Goal: Transaction & Acquisition: Purchase product/service

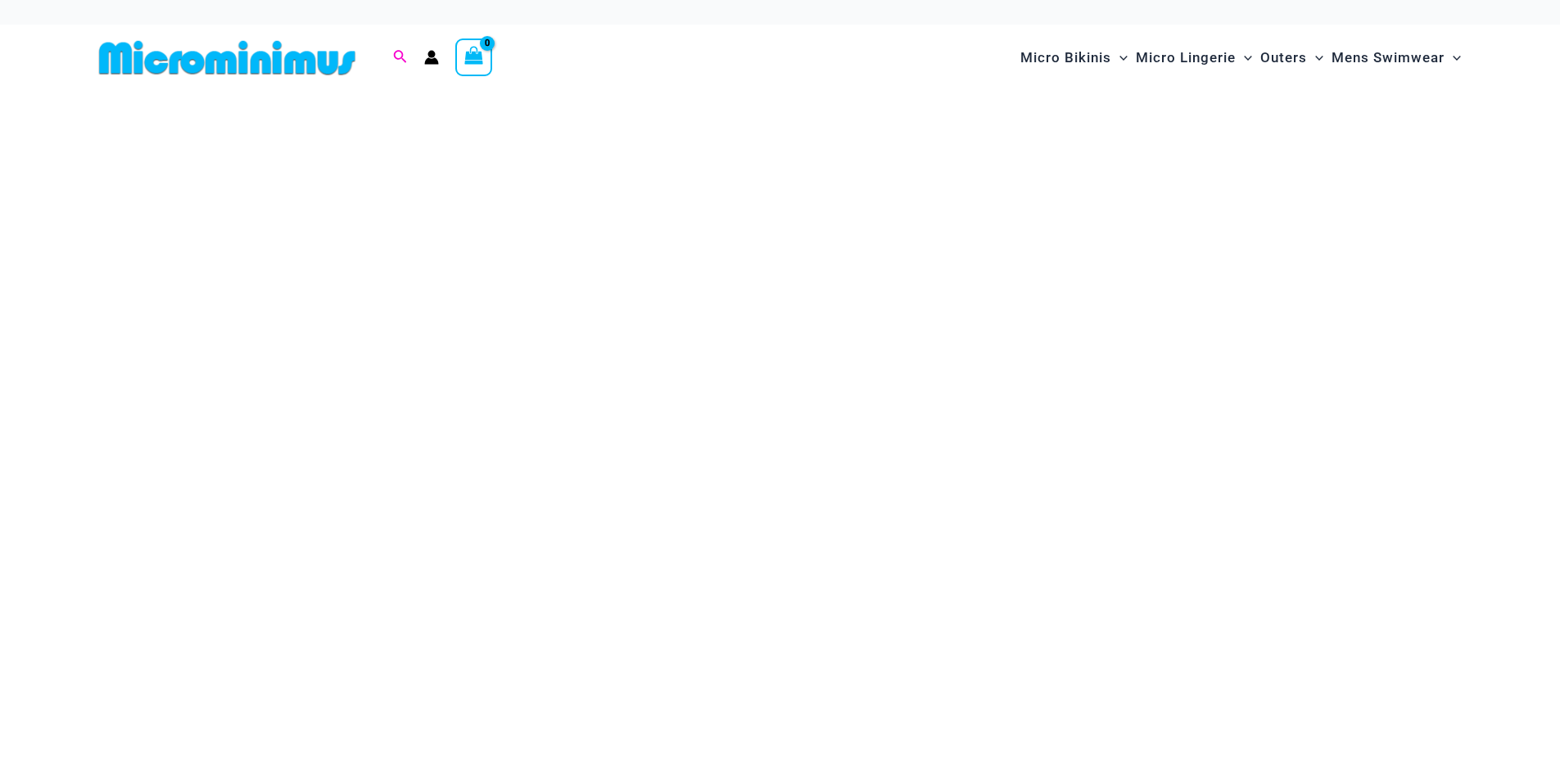
click at [397, 63] on icon "Search icon link" at bounding box center [400, 57] width 13 height 15
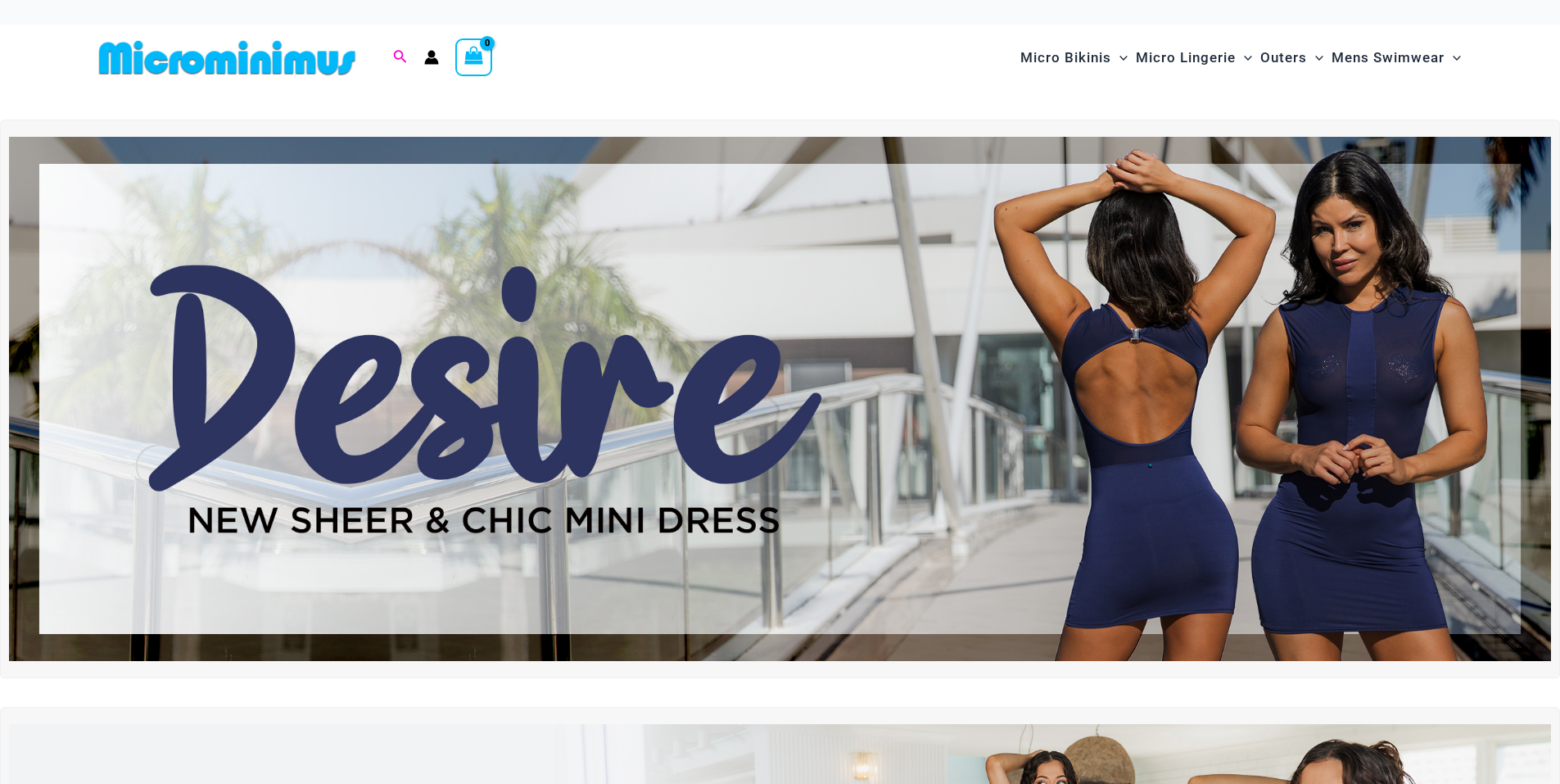
click at [399, 57] on icon "Search icon link" at bounding box center [400, 57] width 13 height 15
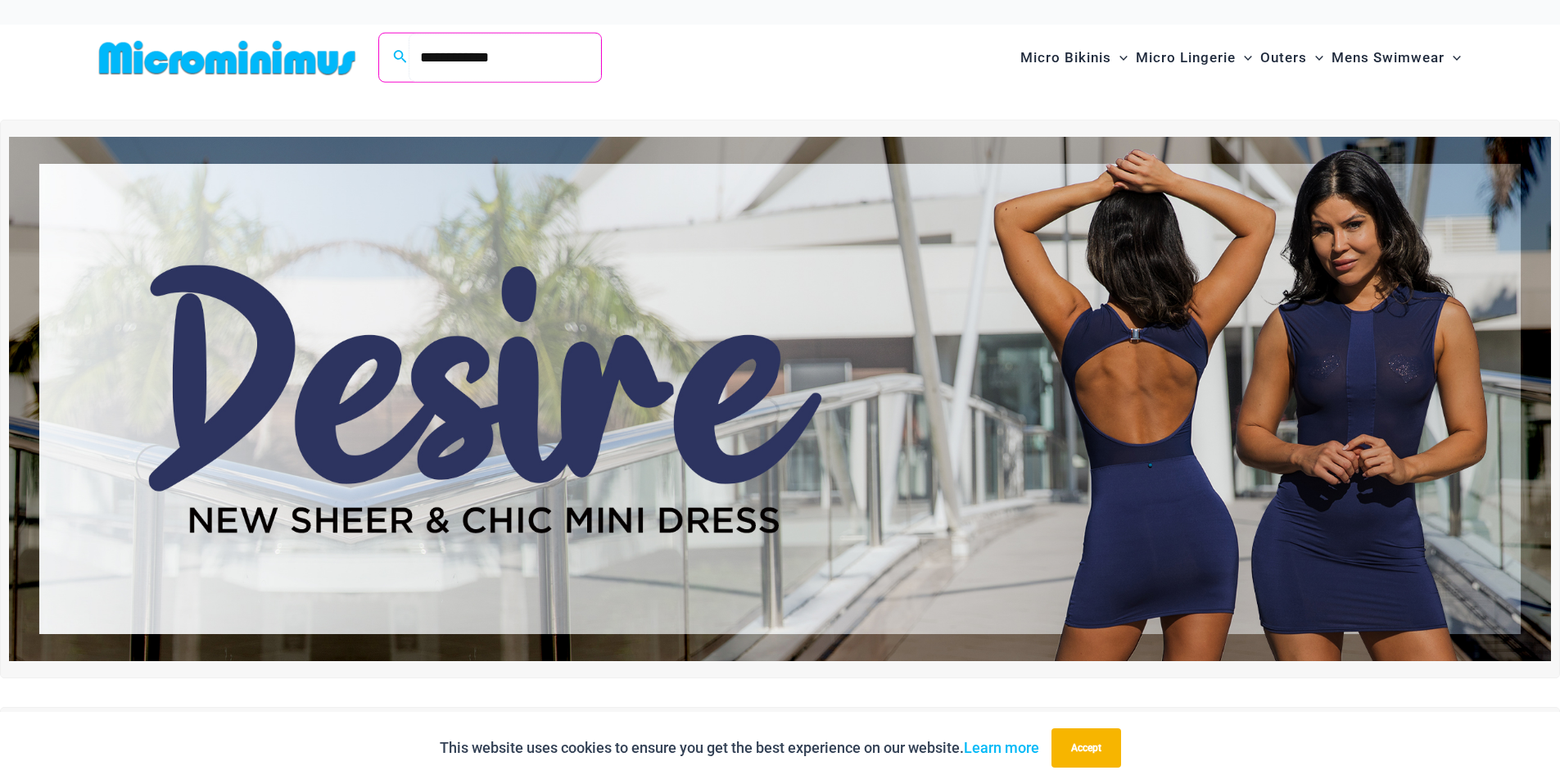
type input "**********"
click button "Search" at bounding box center [0, 0] width 0 height 0
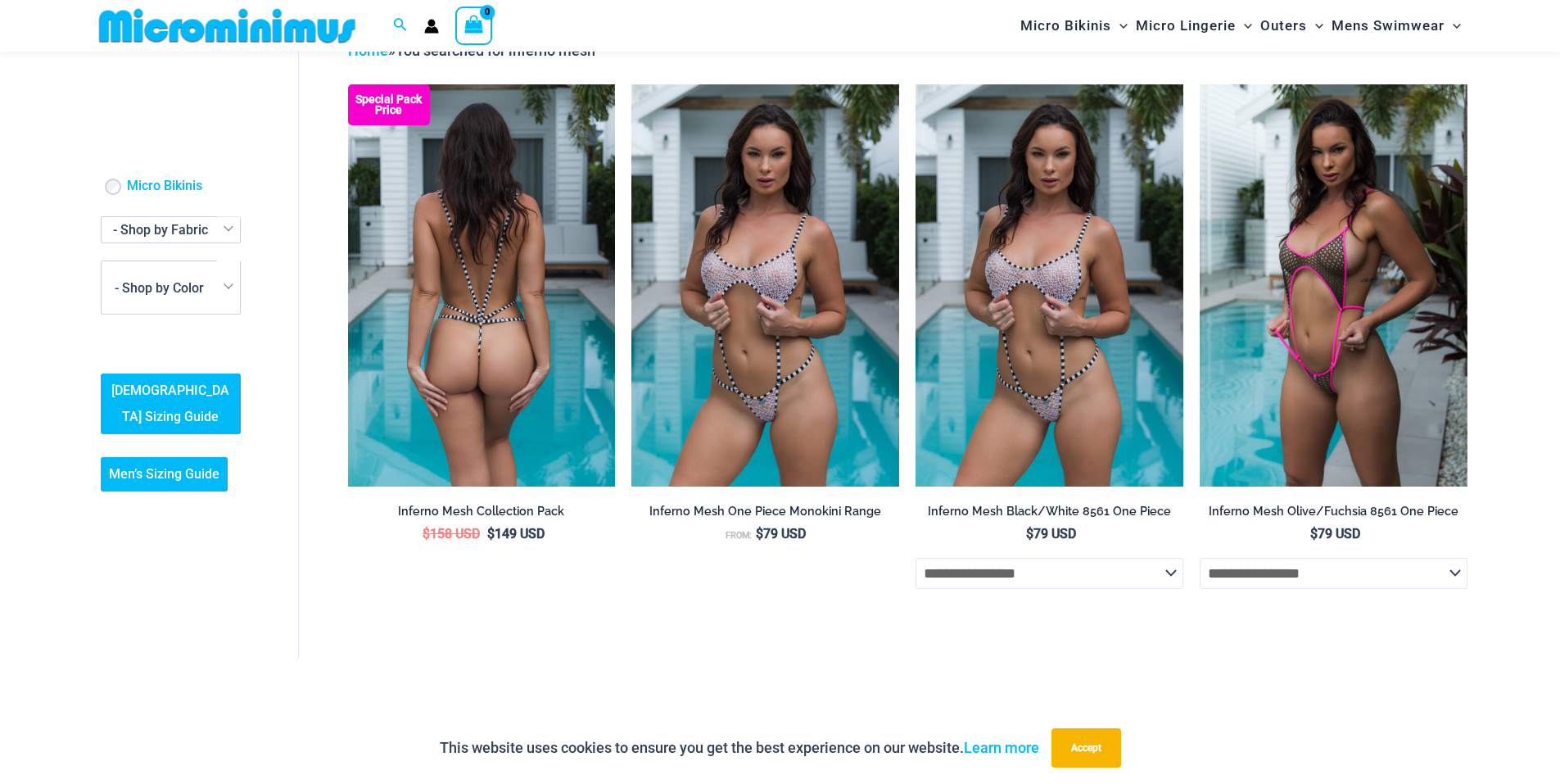
scroll to position [98, 0]
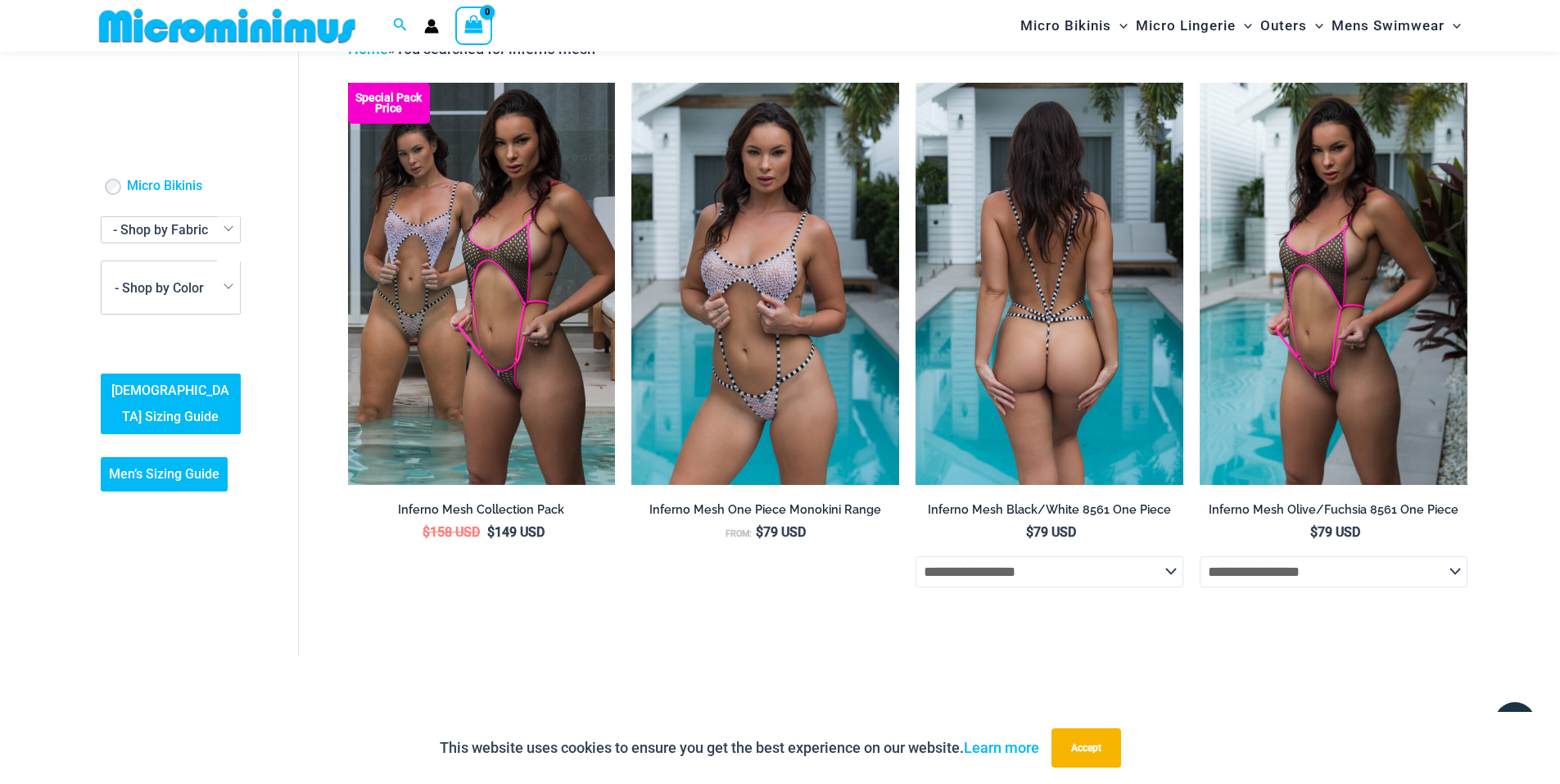
click at [1027, 416] on img at bounding box center [1050, 283] width 268 height 401
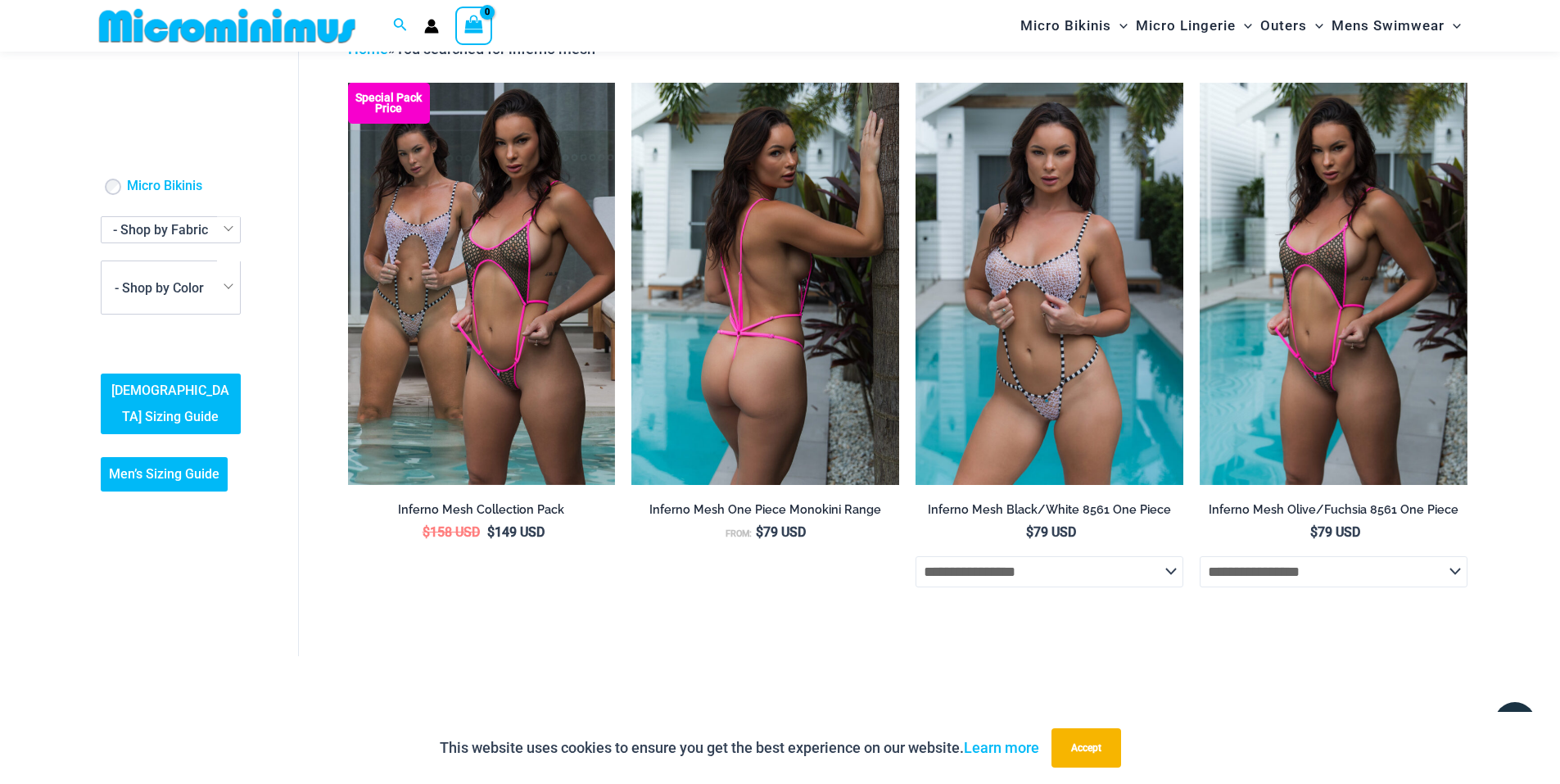
click at [684, 417] on img at bounding box center [765, 283] width 268 height 401
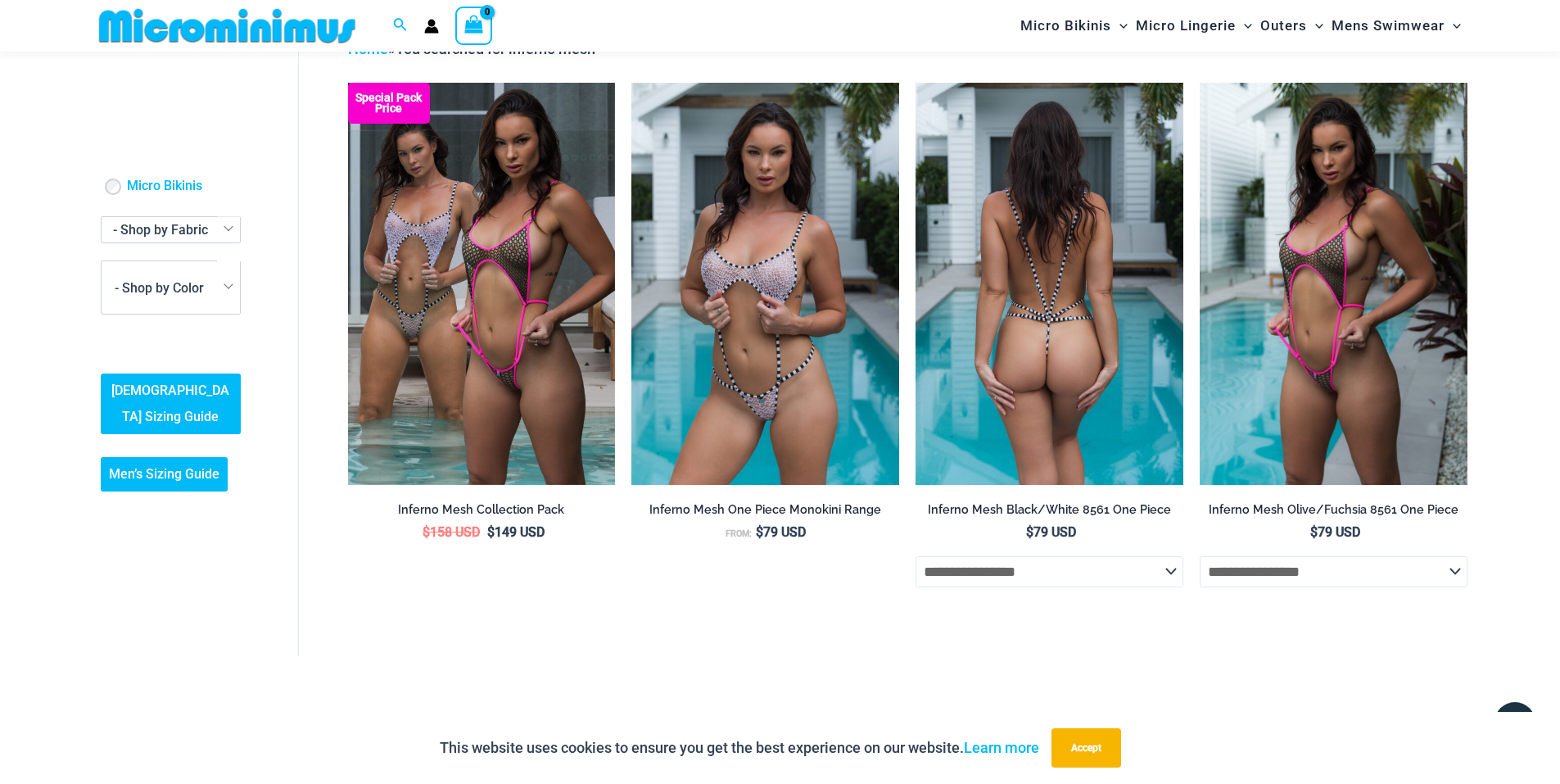
click at [1030, 322] on img at bounding box center [1050, 283] width 268 height 401
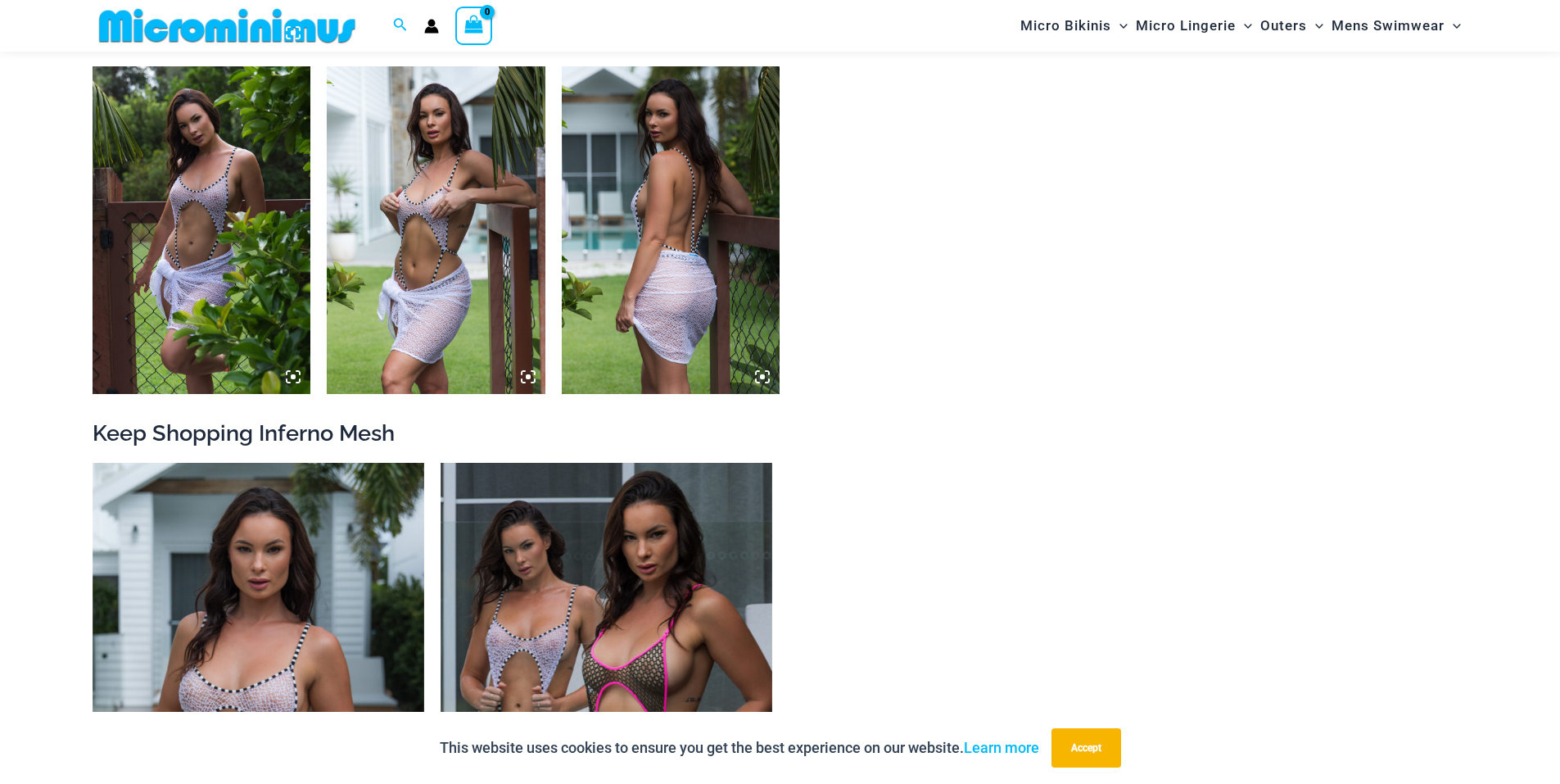
scroll to position [1842, 0]
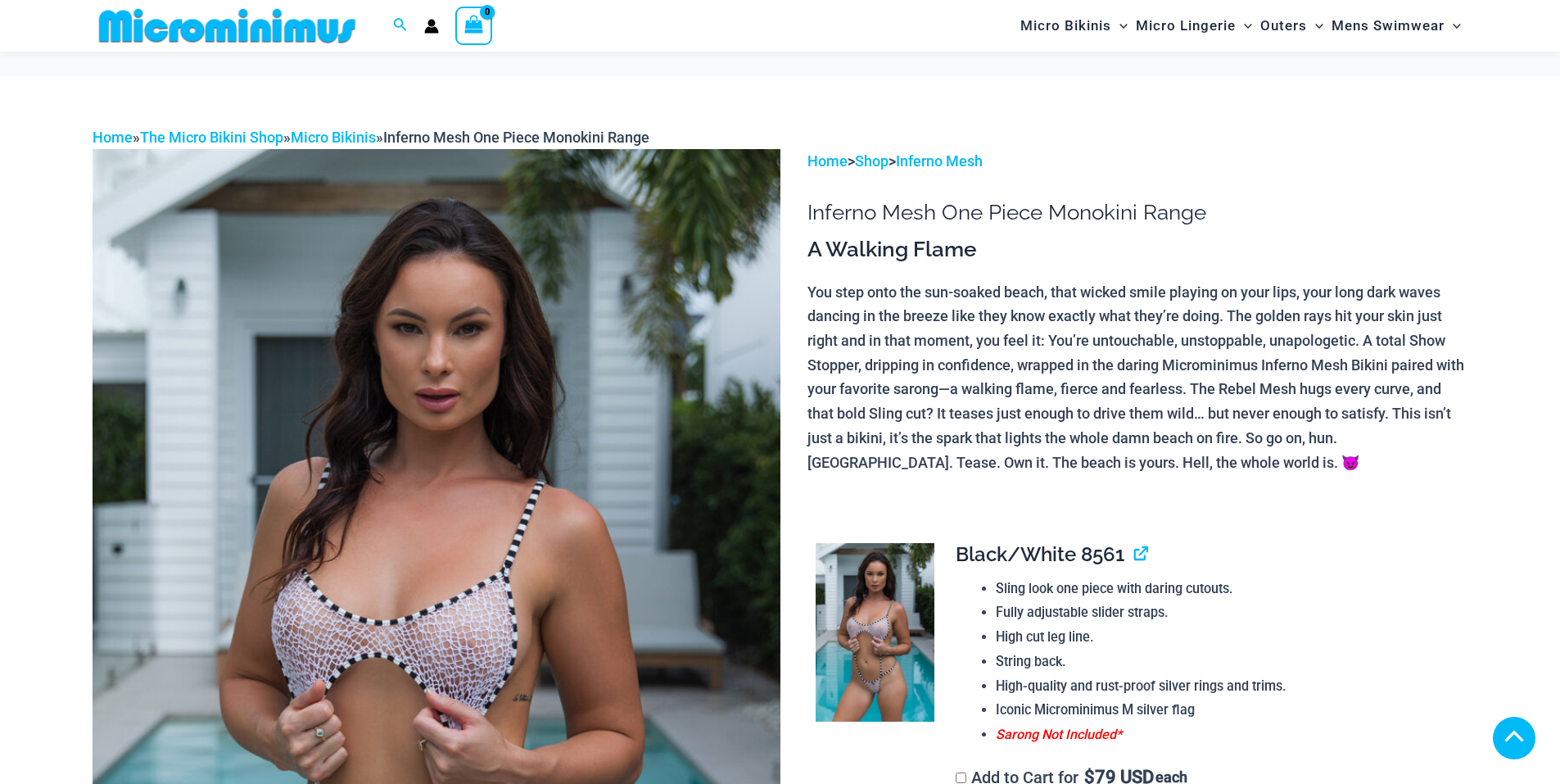
scroll to position [697, 0]
